Goal: Navigation & Orientation: Find specific page/section

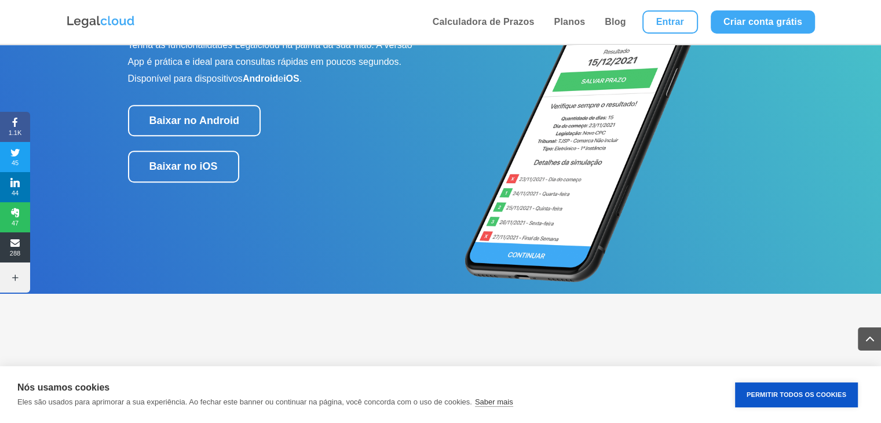
scroll to position [1188, 0]
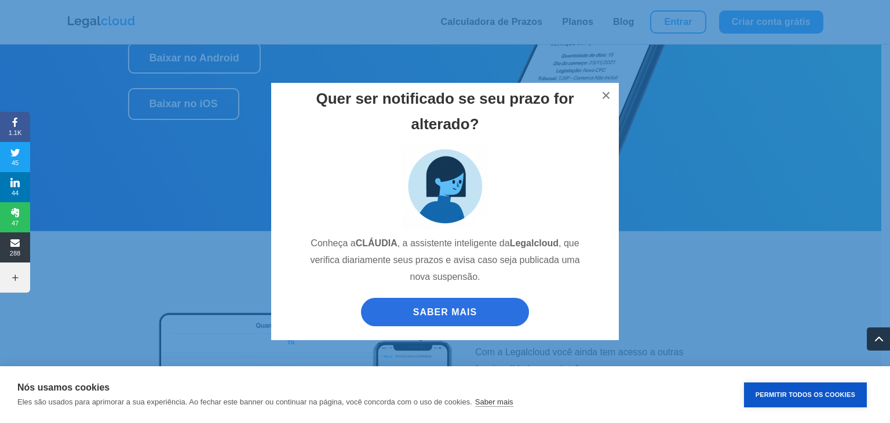
drag, startPoint x: 885, startPoint y: 35, endPoint x: 881, endPoint y: 202, distance: 166.9
click at [607, 94] on button "×" at bounding box center [605, 95] width 25 height 25
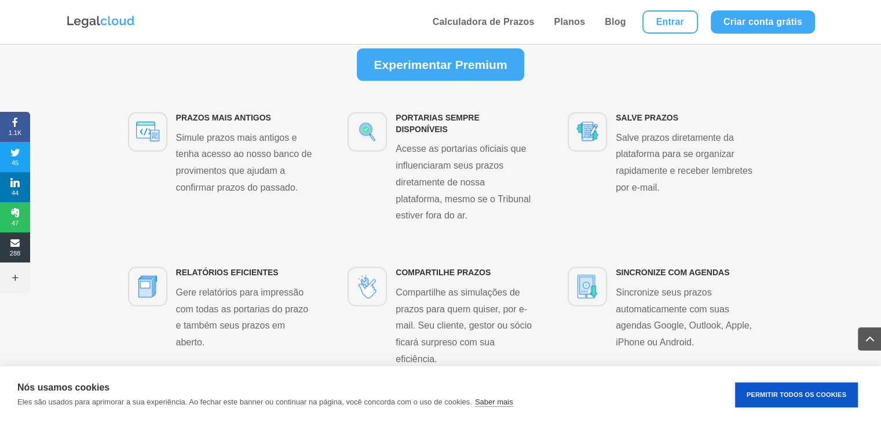
scroll to position [2127, 0]
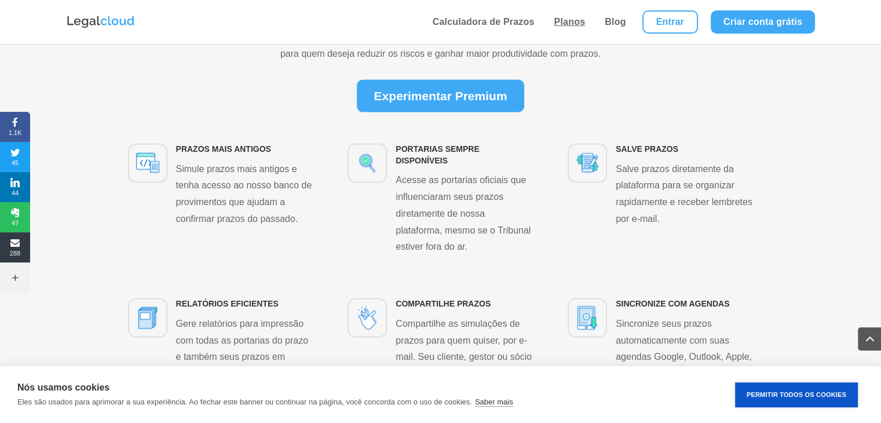
click at [572, 24] on link "Planos" at bounding box center [569, 22] width 38 height 44
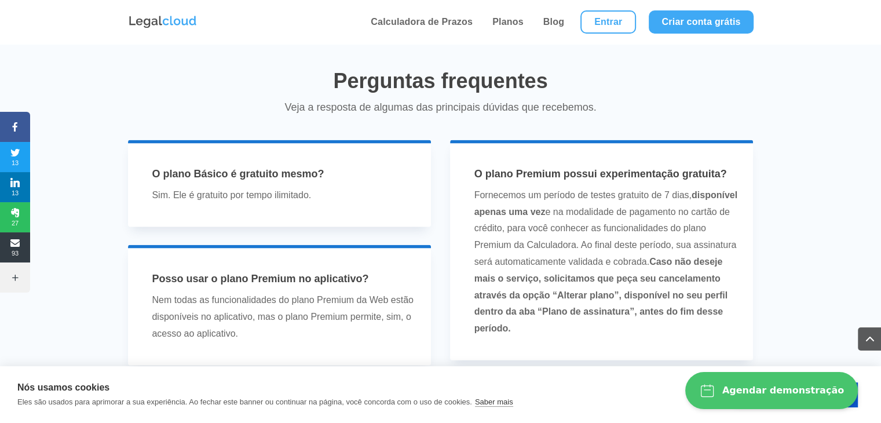
scroll to position [2483, 0]
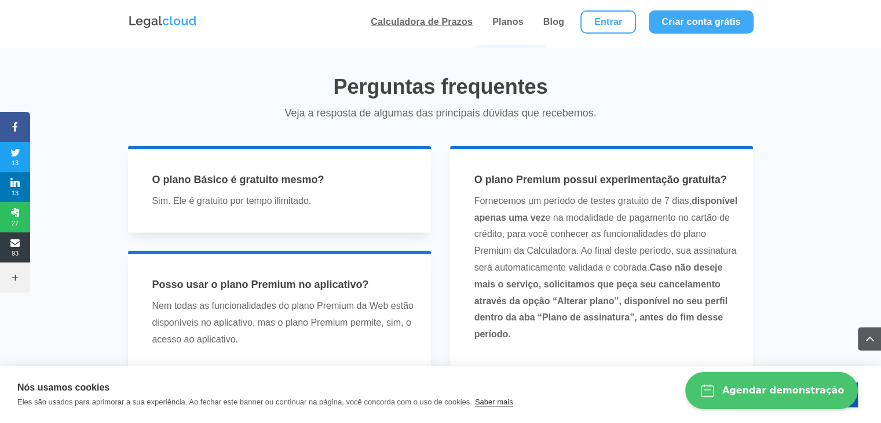
click at [464, 16] on link "Calculadora de Prazos" at bounding box center [421, 22] width 109 height 44
